Goal: Task Accomplishment & Management: Manage account settings

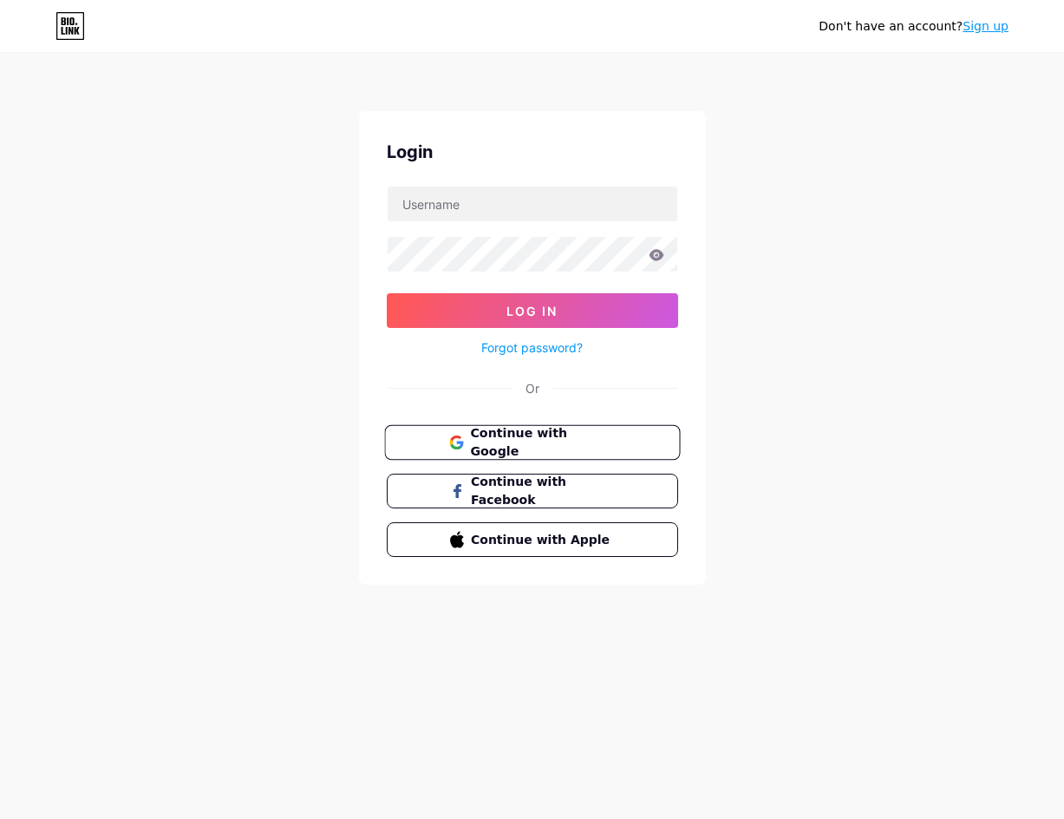
click at [549, 448] on span "Continue with Google" at bounding box center [542, 442] width 145 height 37
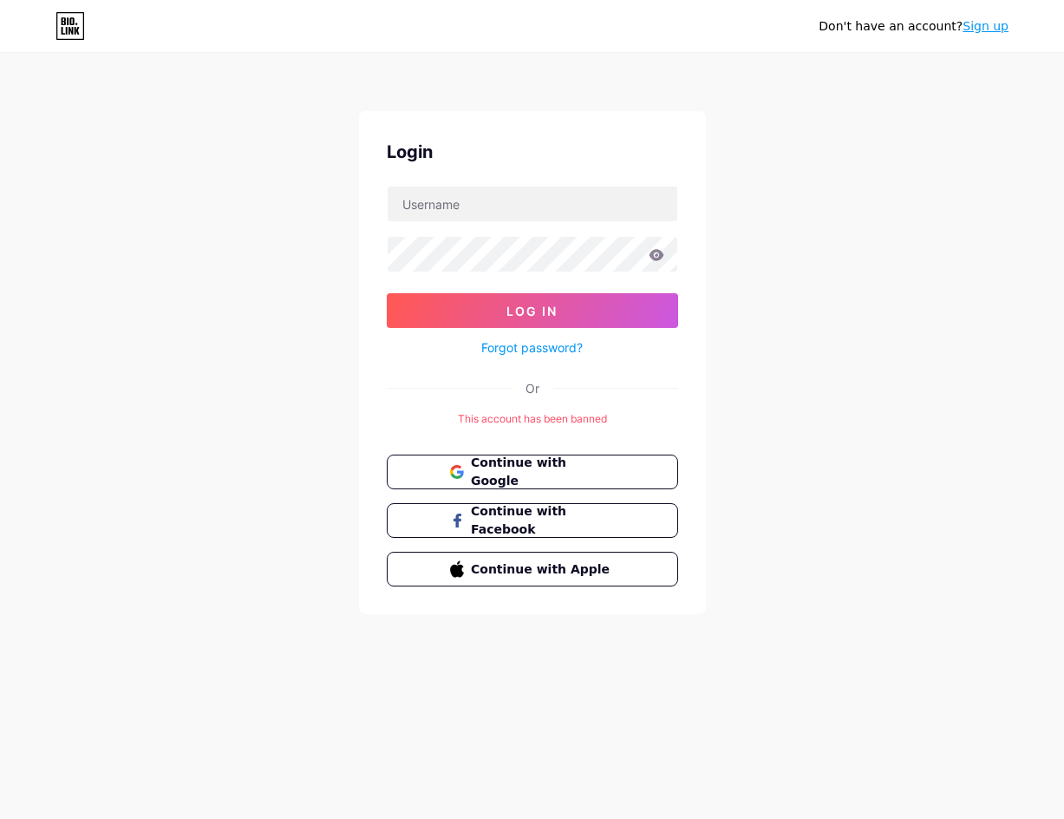
click at [975, 437] on div "Don't have an account? Sign up Login Log In Forgot password? Or This account ha…" at bounding box center [532, 335] width 1064 height 670
